Goal: Ask a question

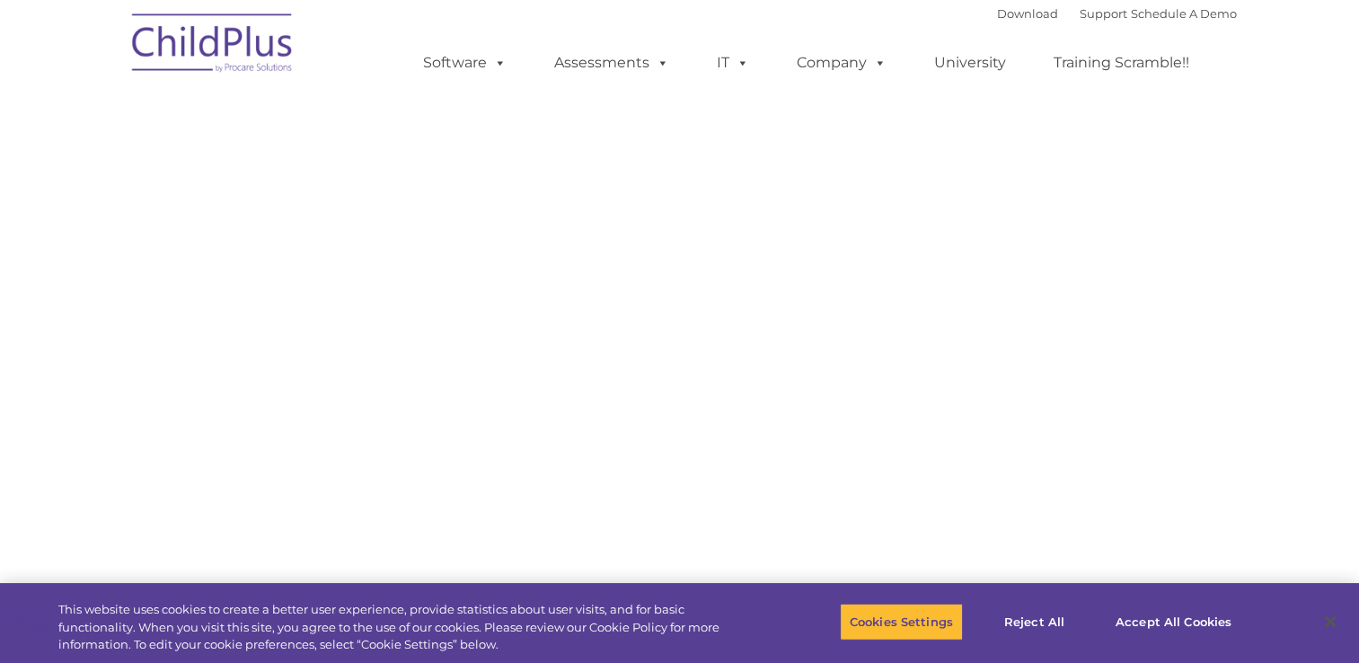
select select "MEDIUM"
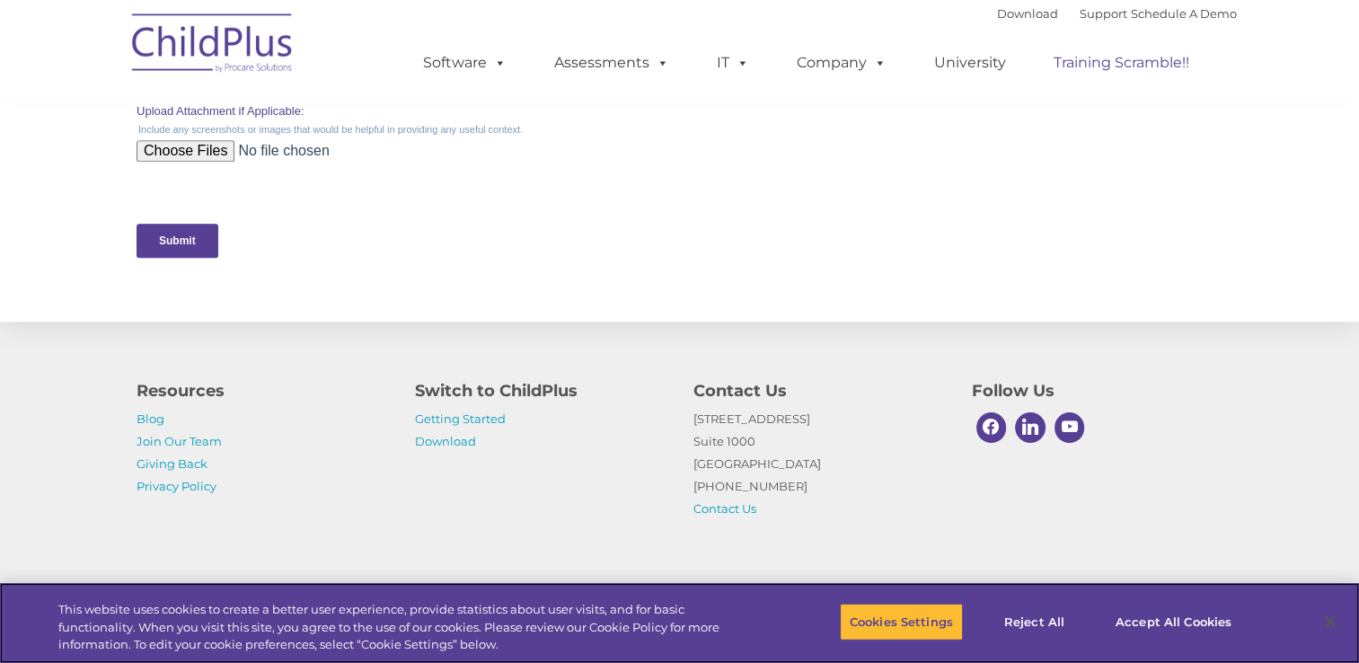
scroll to position [893, 0]
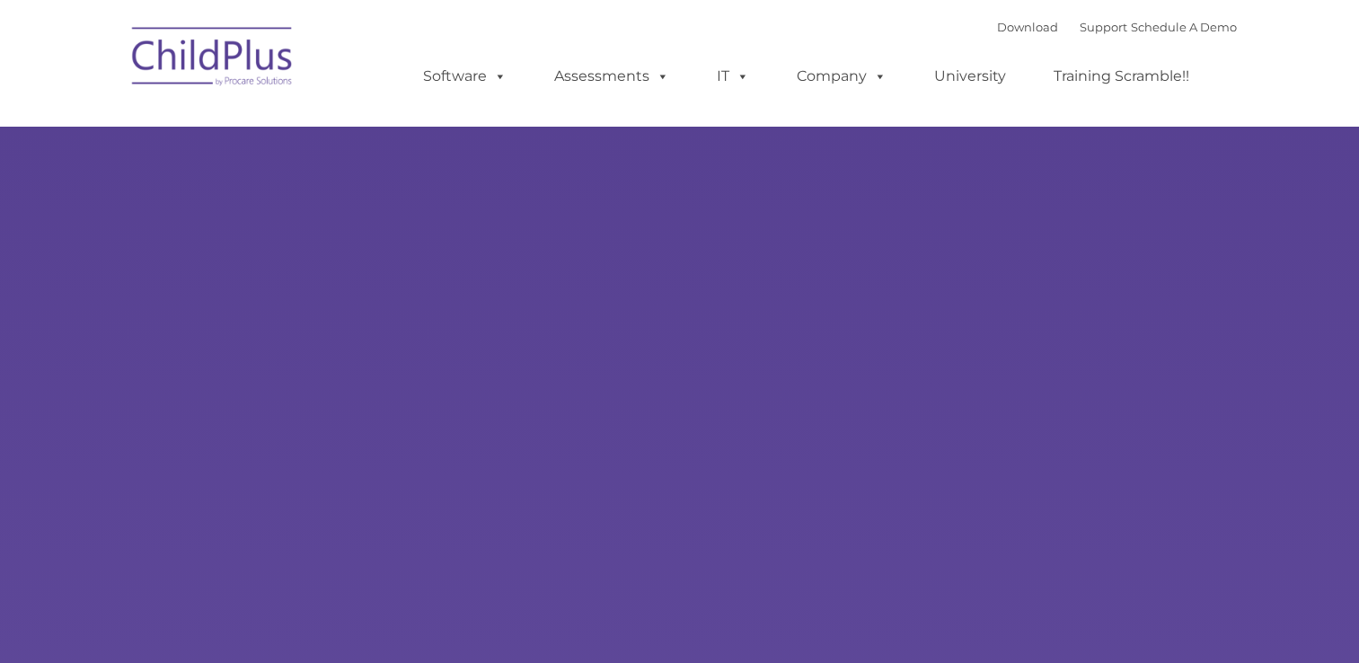
type input ""
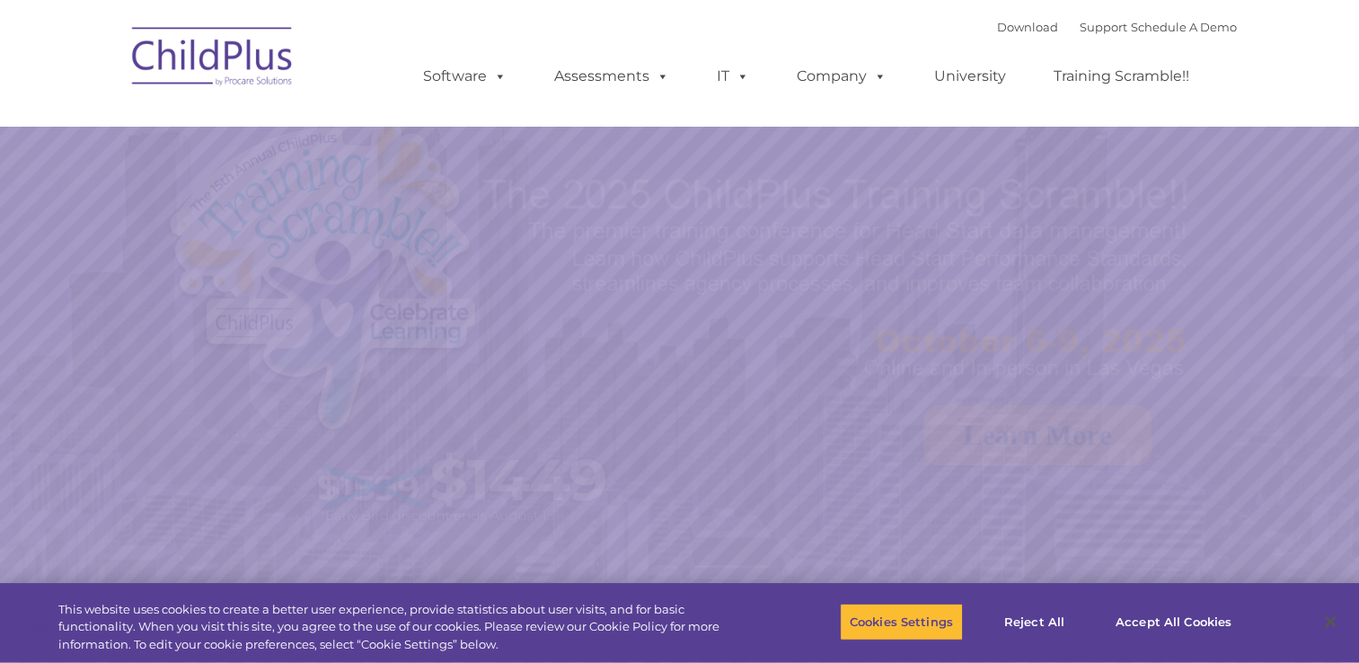
select select "MEDIUM"
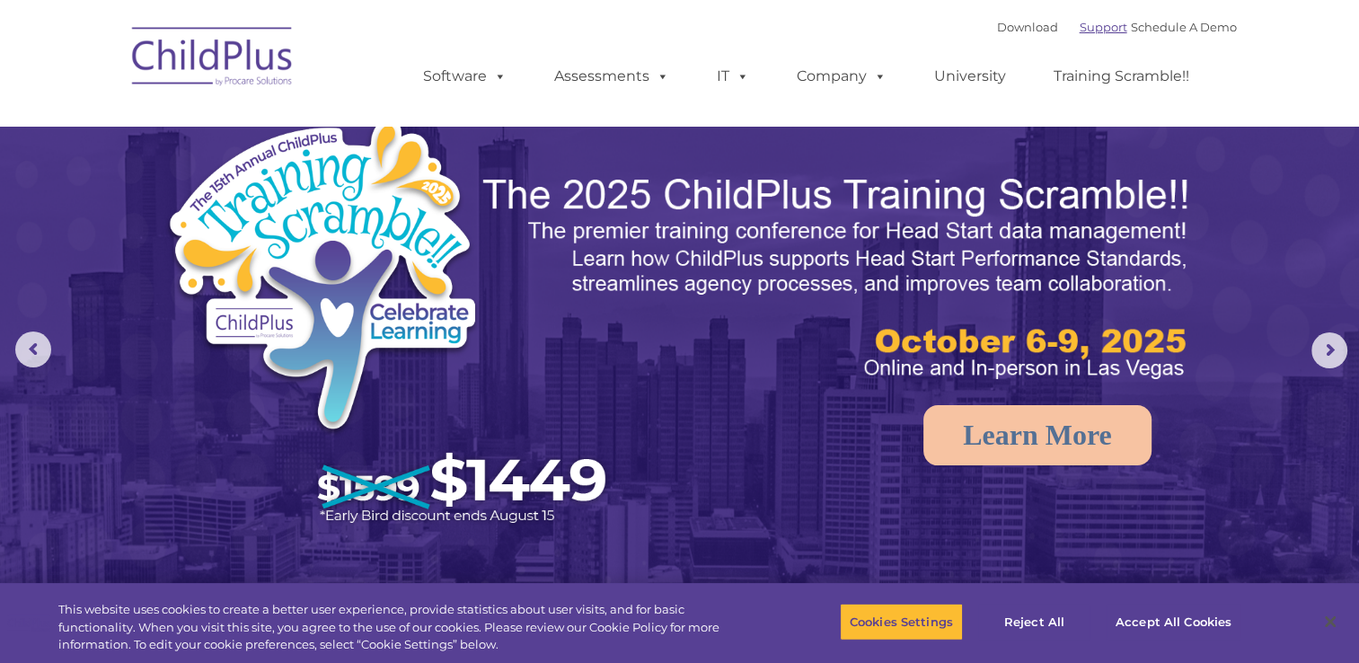
click at [1080, 31] on link "Support" at bounding box center [1104, 27] width 48 height 14
